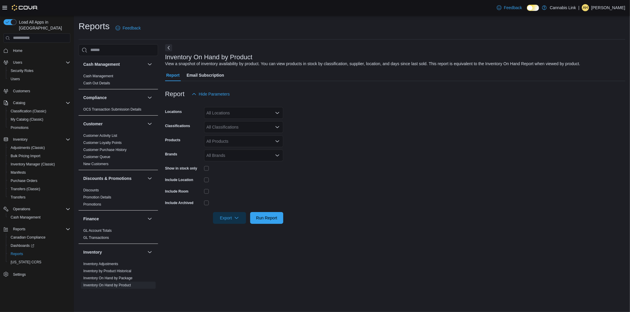
click at [205, 171] on div at bounding box center [243, 168] width 79 height 9
click at [208, 169] on div at bounding box center [243, 168] width 79 height 9
click at [226, 116] on div "All Locations" at bounding box center [243, 113] width 79 height 12
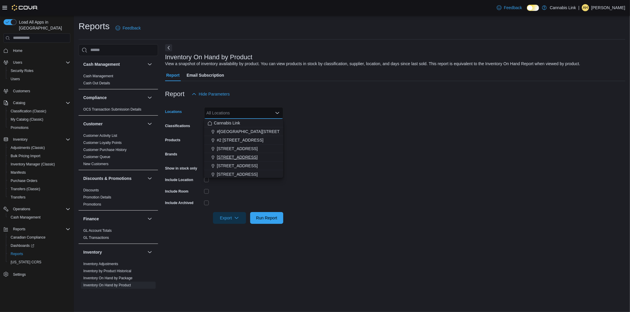
click at [237, 159] on span "[STREET_ADDRESS]" at bounding box center [237, 157] width 41 height 6
click at [344, 153] on form "Locations [STREET_ADDRESS] Selected. [STREET_ADDRESS] Press Backspace to delete…" at bounding box center [395, 162] width 460 height 124
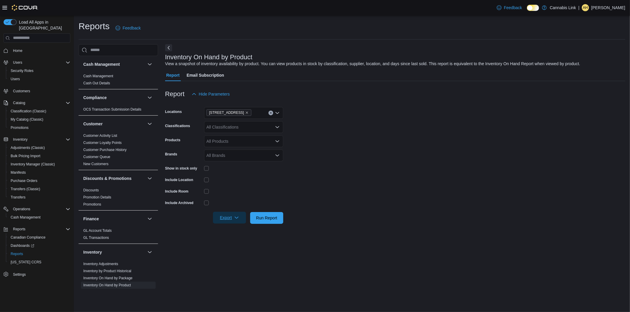
click at [231, 219] on span "Export" at bounding box center [229, 218] width 26 height 12
click at [229, 227] on button "Export to Excel" at bounding box center [230, 230] width 34 height 12
